Goal: Task Accomplishment & Management: Use online tool/utility

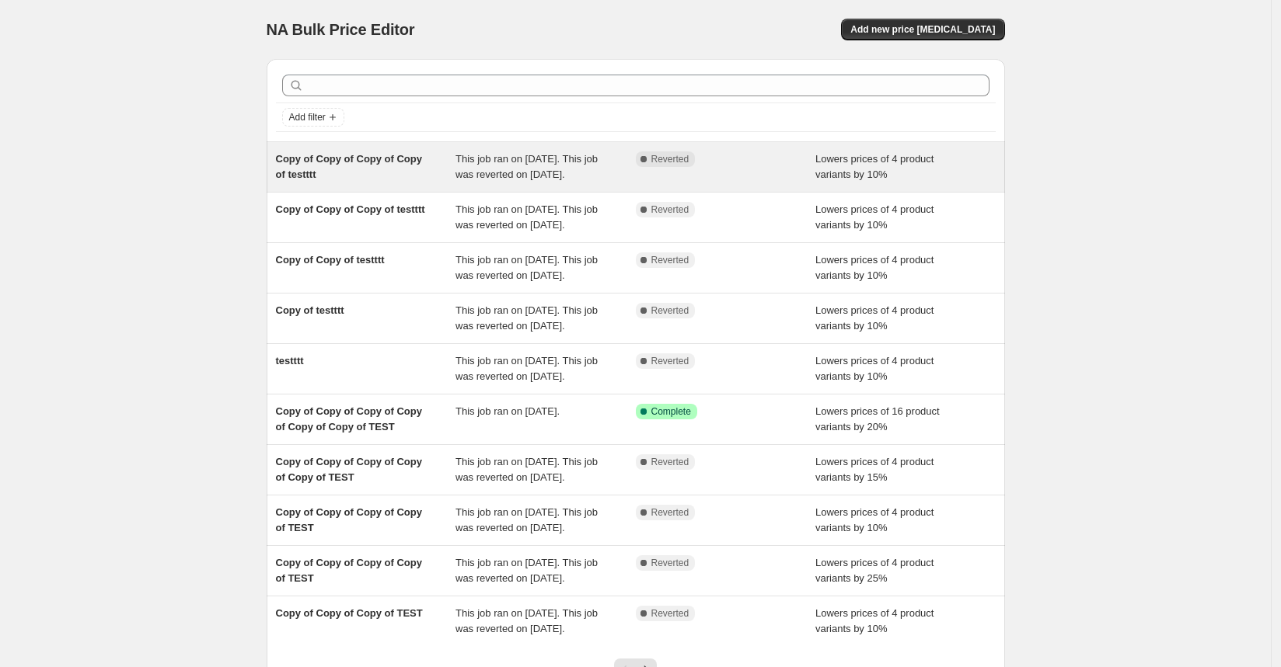
click at [710, 153] on div "Complete Reverted" at bounding box center [714, 160] width 157 height 16
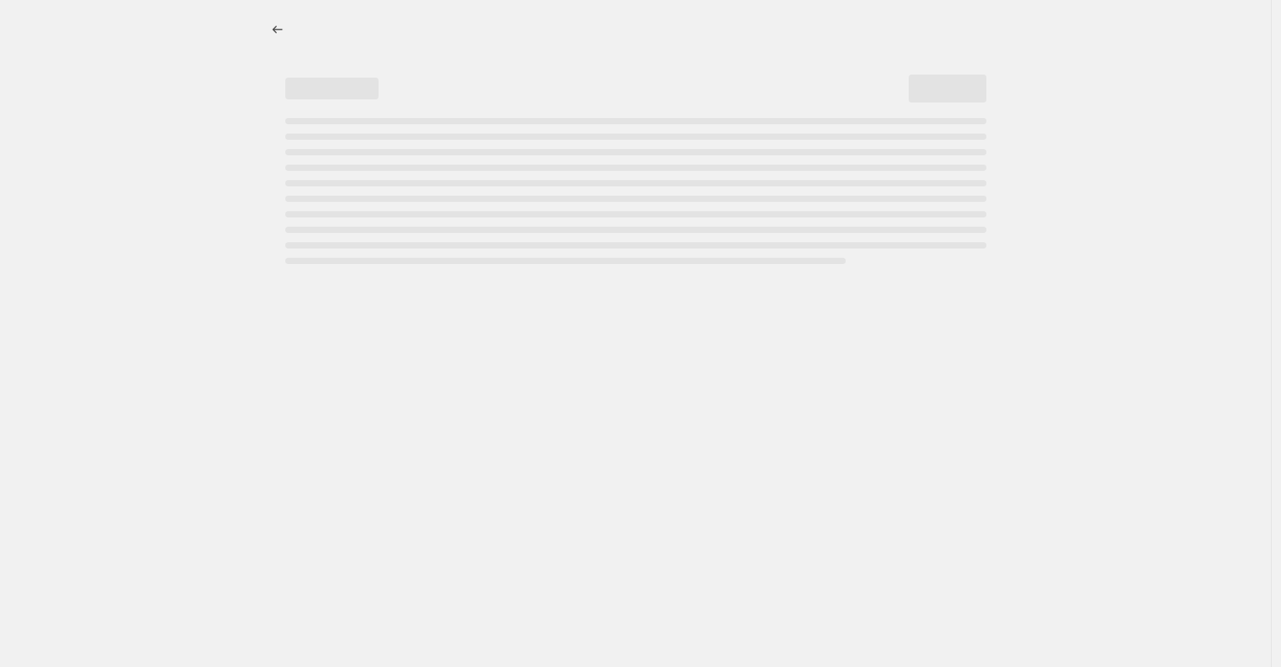
select select "percentage"
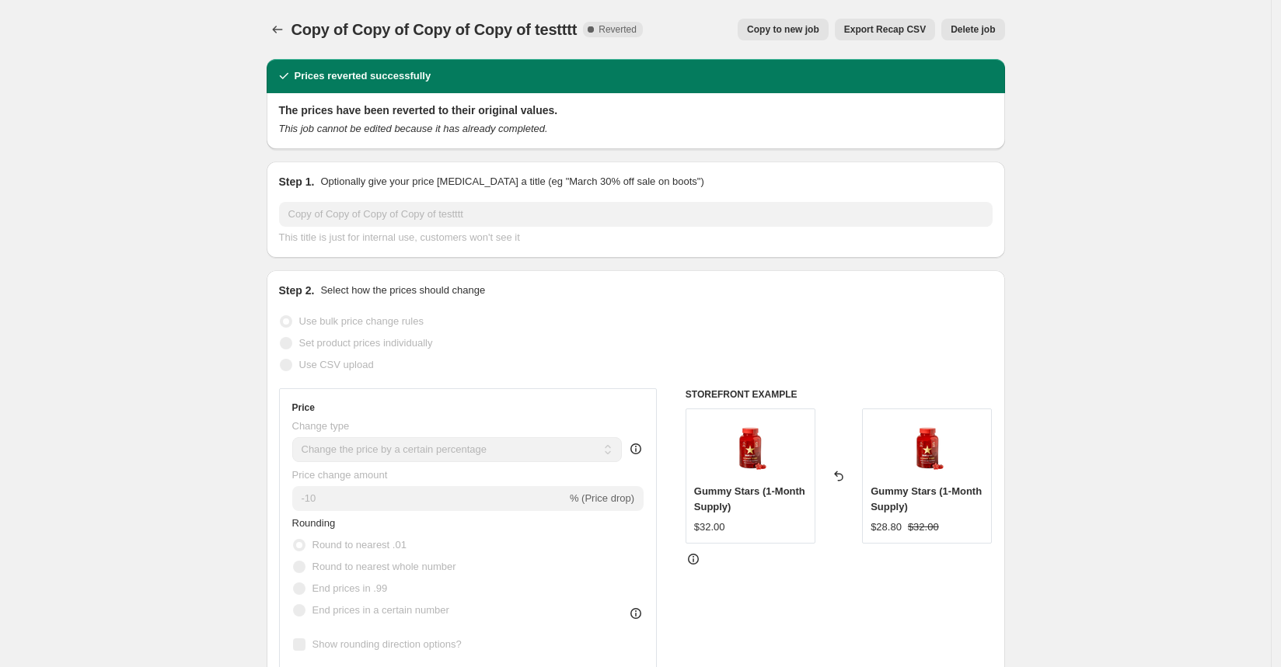
click at [754, 30] on span "Copy to new job" at bounding box center [783, 29] width 72 height 12
select select "percentage"
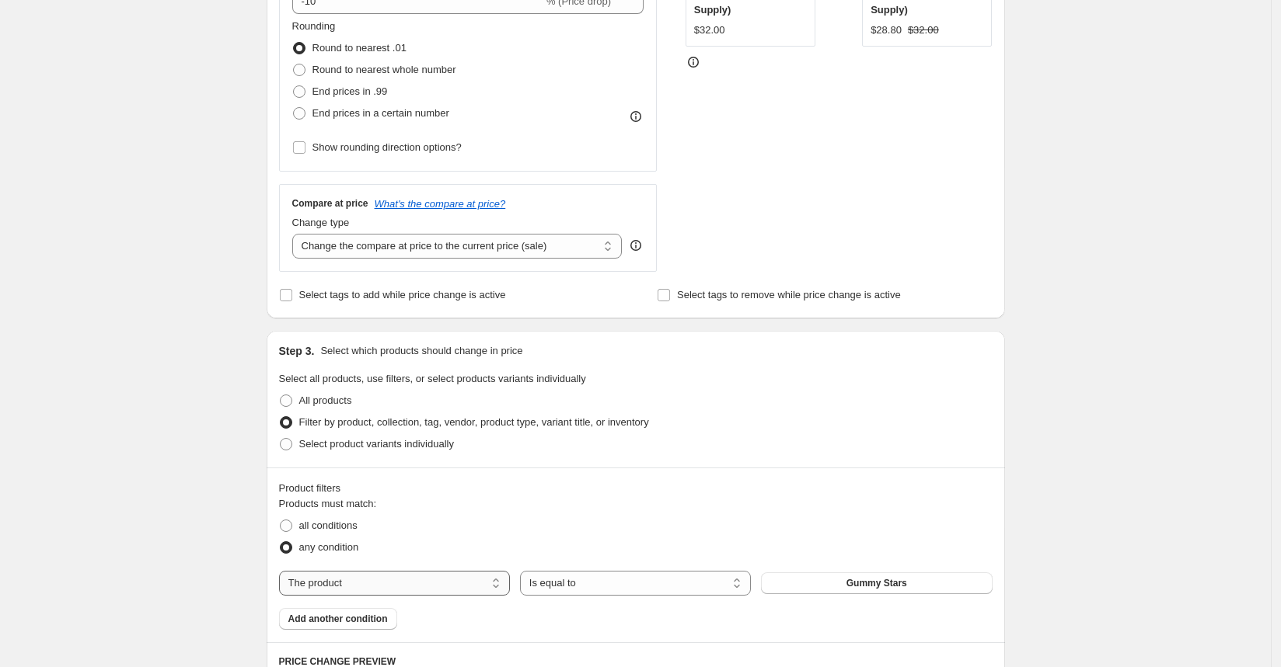
scroll to position [524, 0]
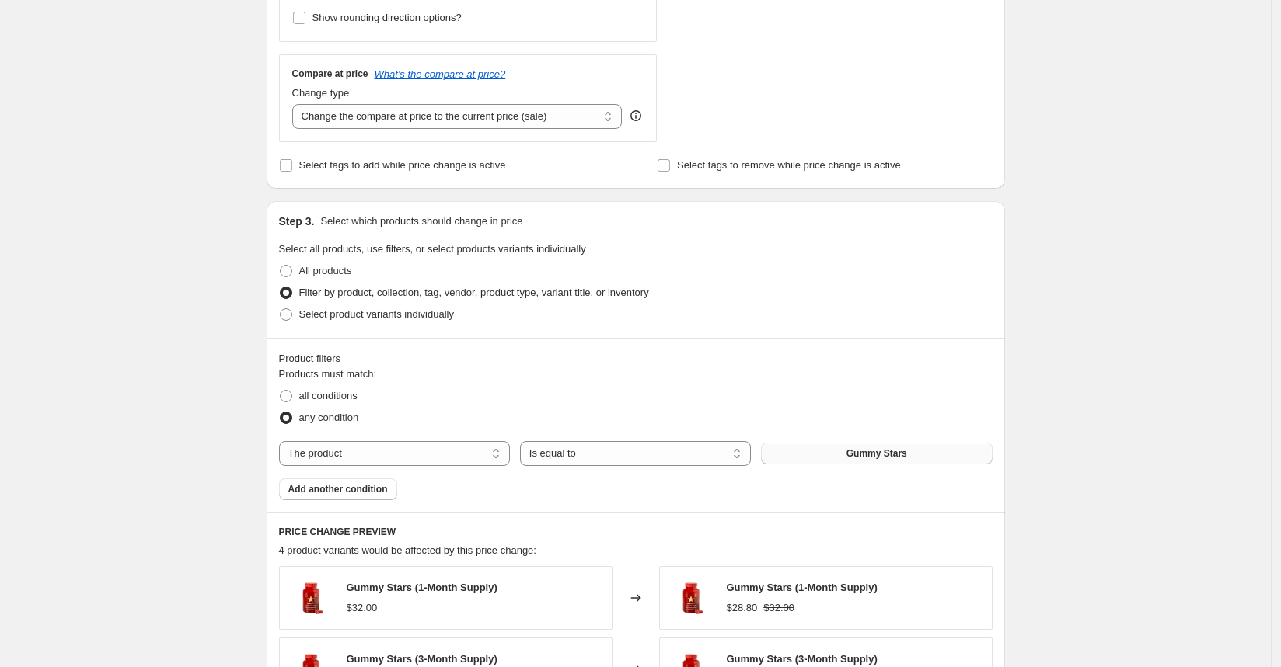
click at [849, 448] on button "Gummy Stars" at bounding box center [876, 454] width 231 height 22
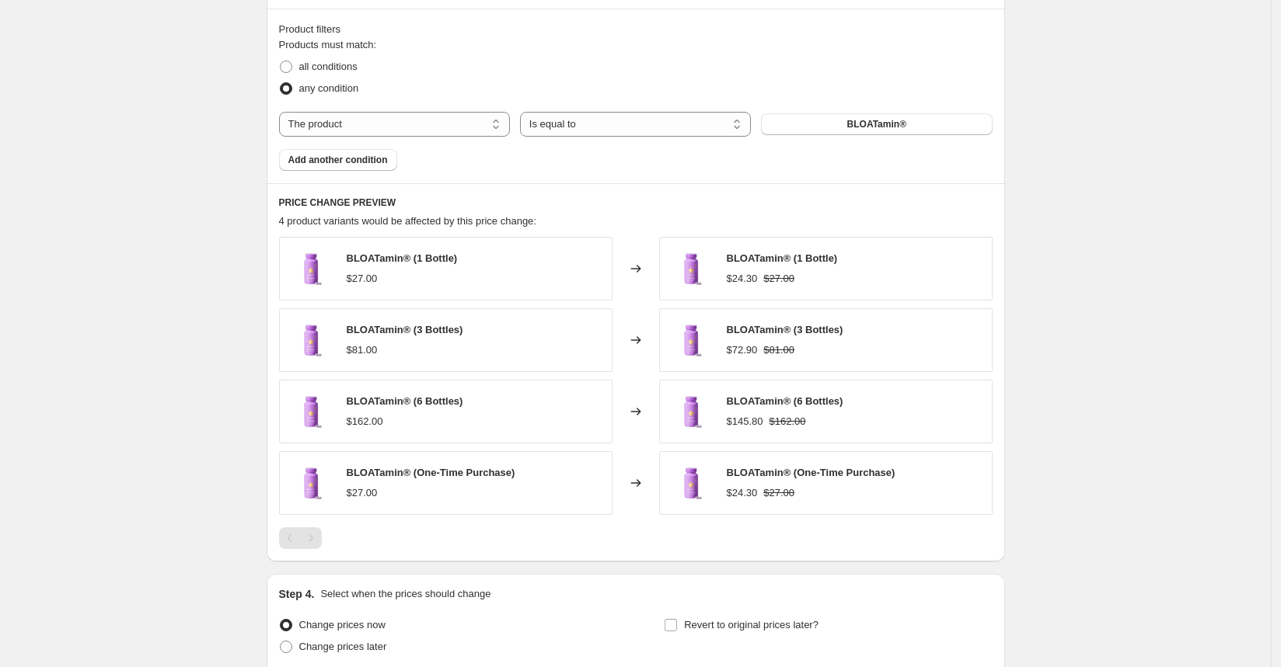
scroll to position [983, 0]
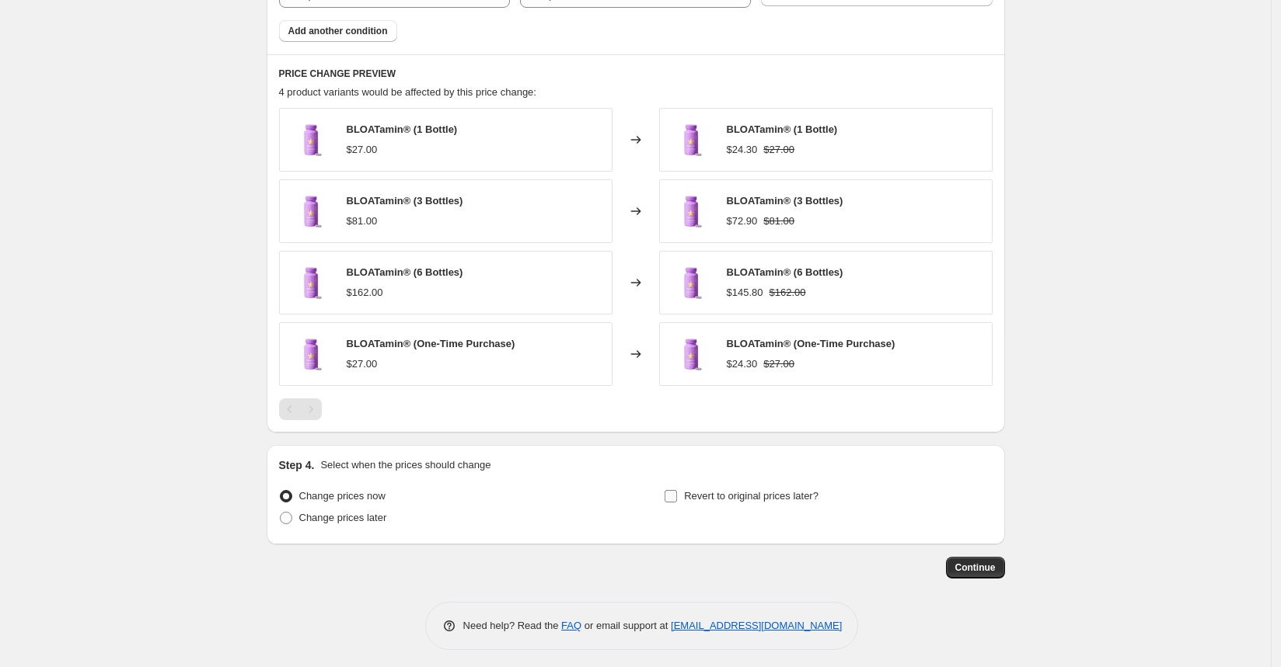
click at [762, 497] on span "Revert to original prices later?" at bounding box center [751, 497] width 134 height 16
click at [677, 497] on input "Revert to original prices later?" at bounding box center [670, 496] width 12 height 12
checkbox input "true"
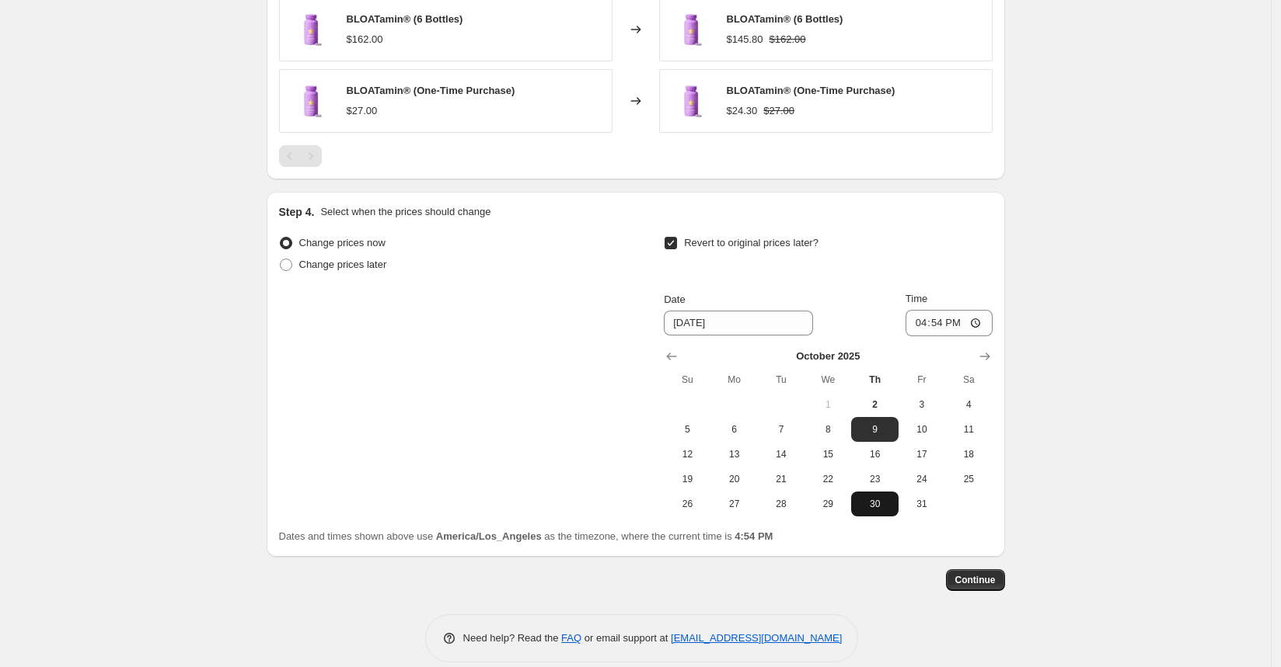
scroll to position [1249, 0]
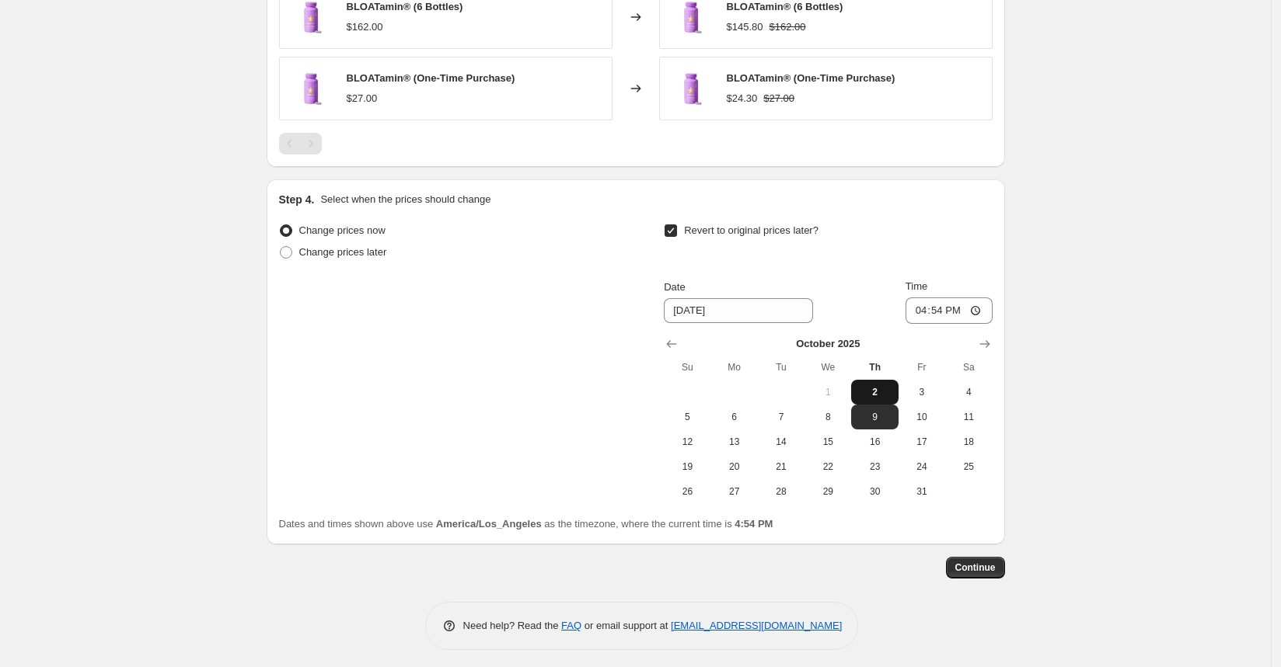
click at [881, 380] on button "2" at bounding box center [874, 392] width 47 height 25
type input "10/2/2025"
click at [939, 305] on input "16:54" at bounding box center [948, 311] width 87 height 26
type input "16:56"
click at [984, 566] on span "Continue" at bounding box center [975, 568] width 40 height 12
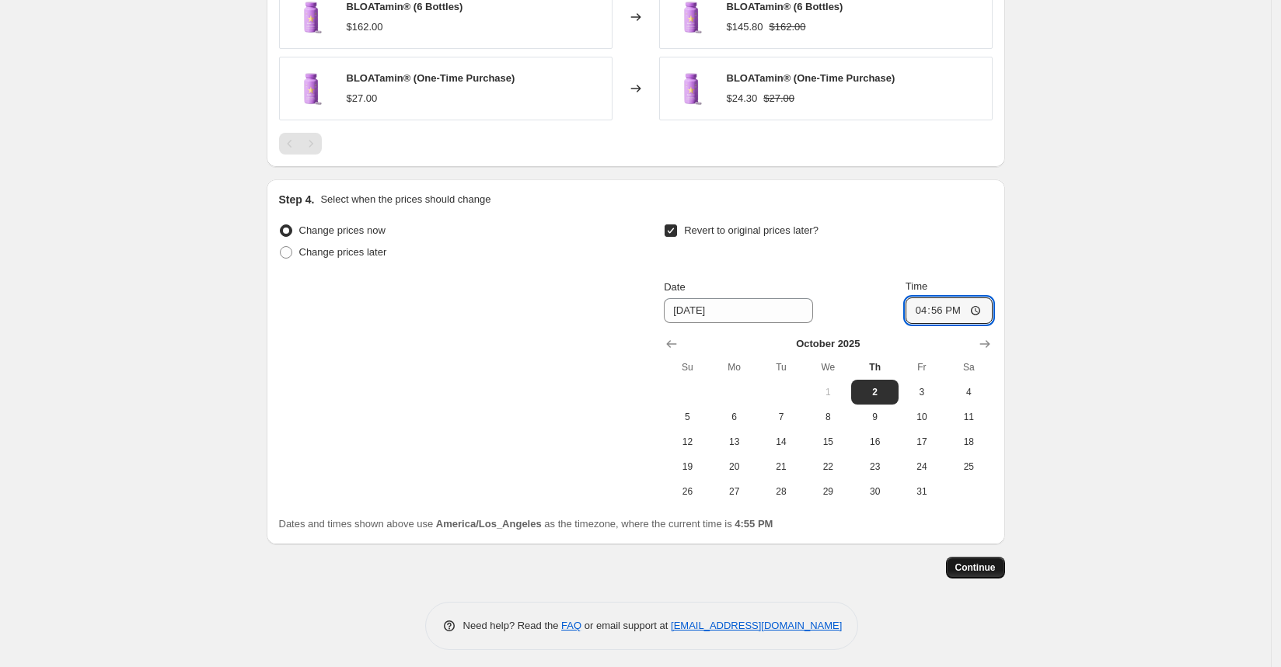
scroll to position [0, 0]
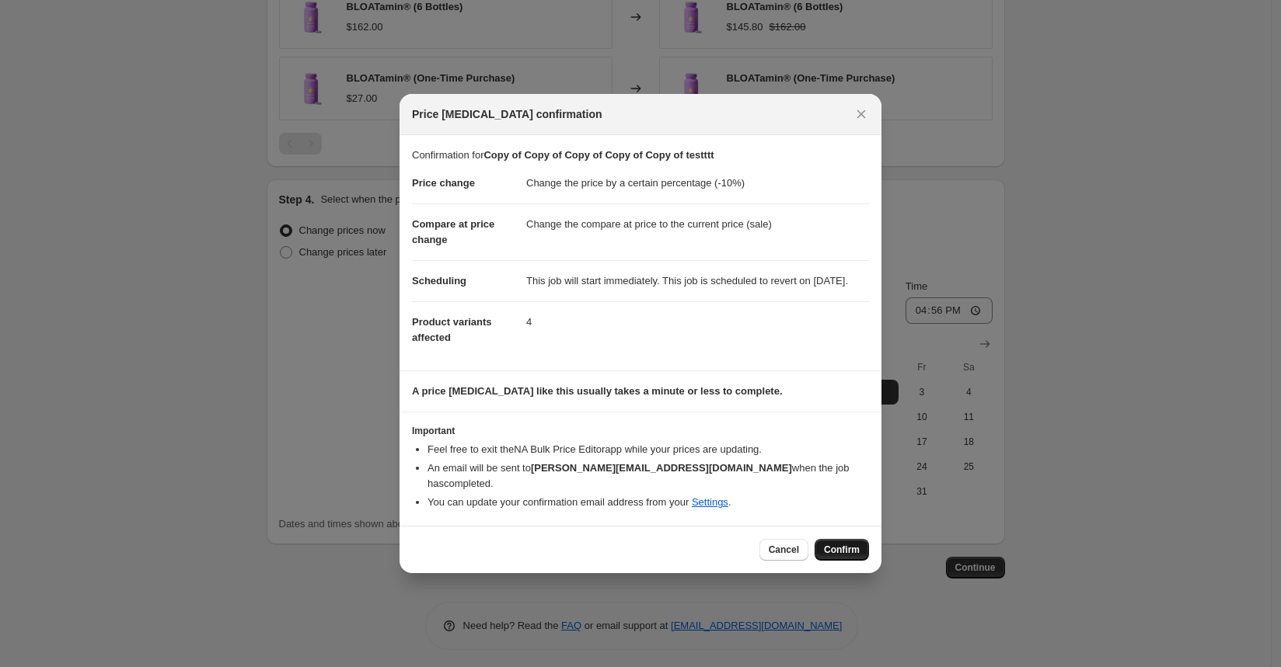
click at [825, 544] on span "Confirm" at bounding box center [842, 550] width 36 height 12
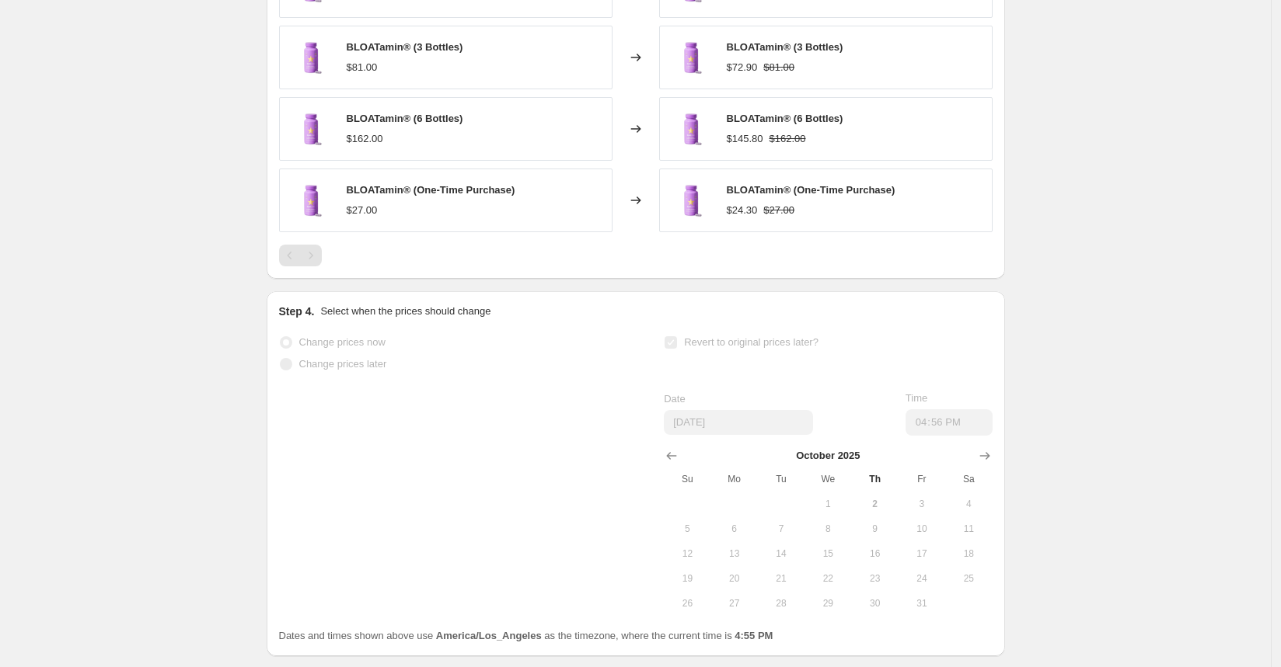
scroll to position [1290, 0]
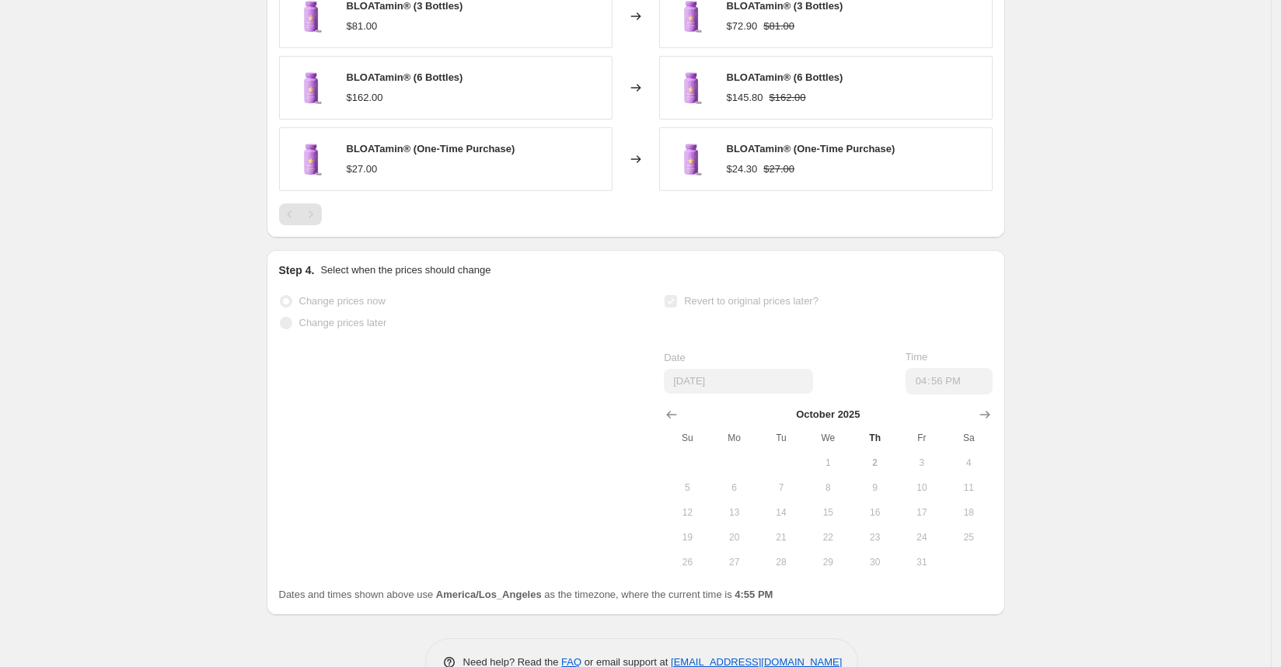
select select "percentage"
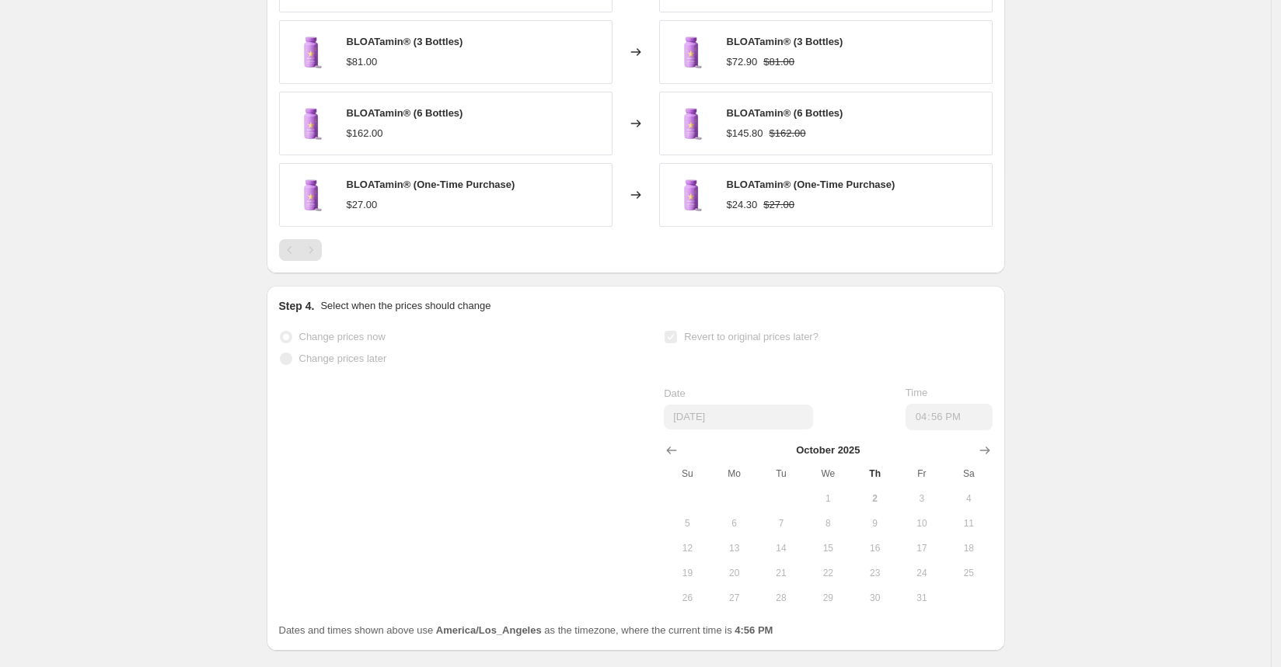
select select "percentage"
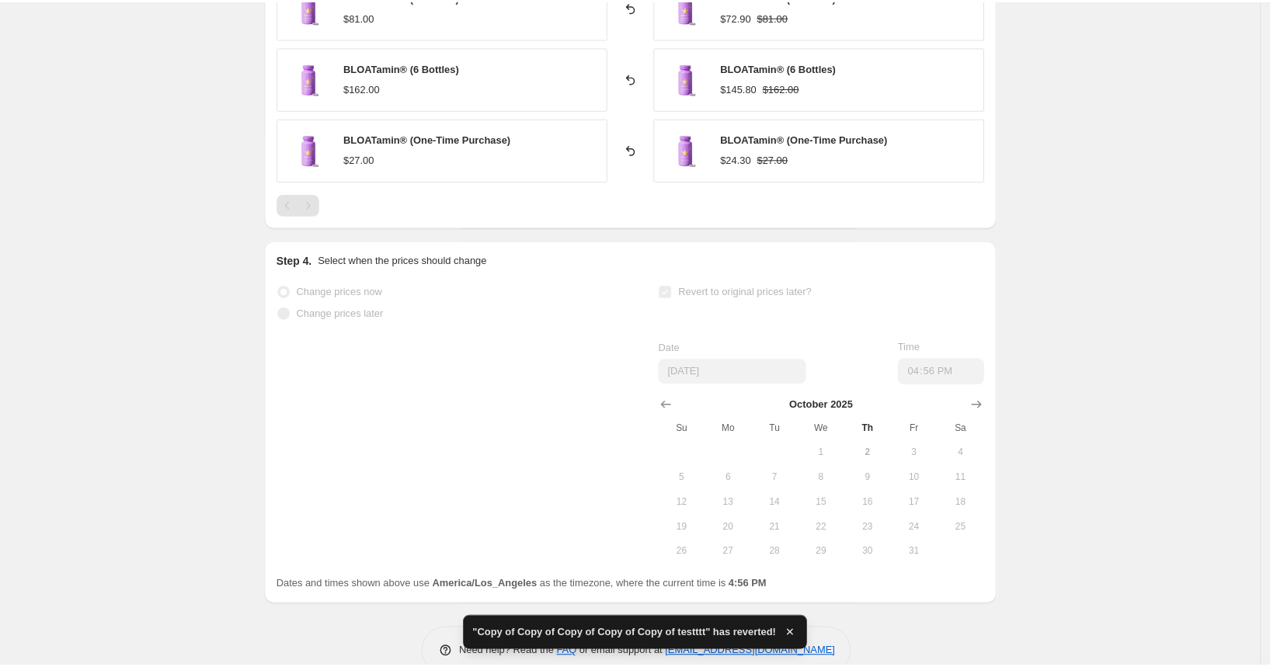
scroll to position [0, 0]
